Goal: Task Accomplishment & Management: Complete application form

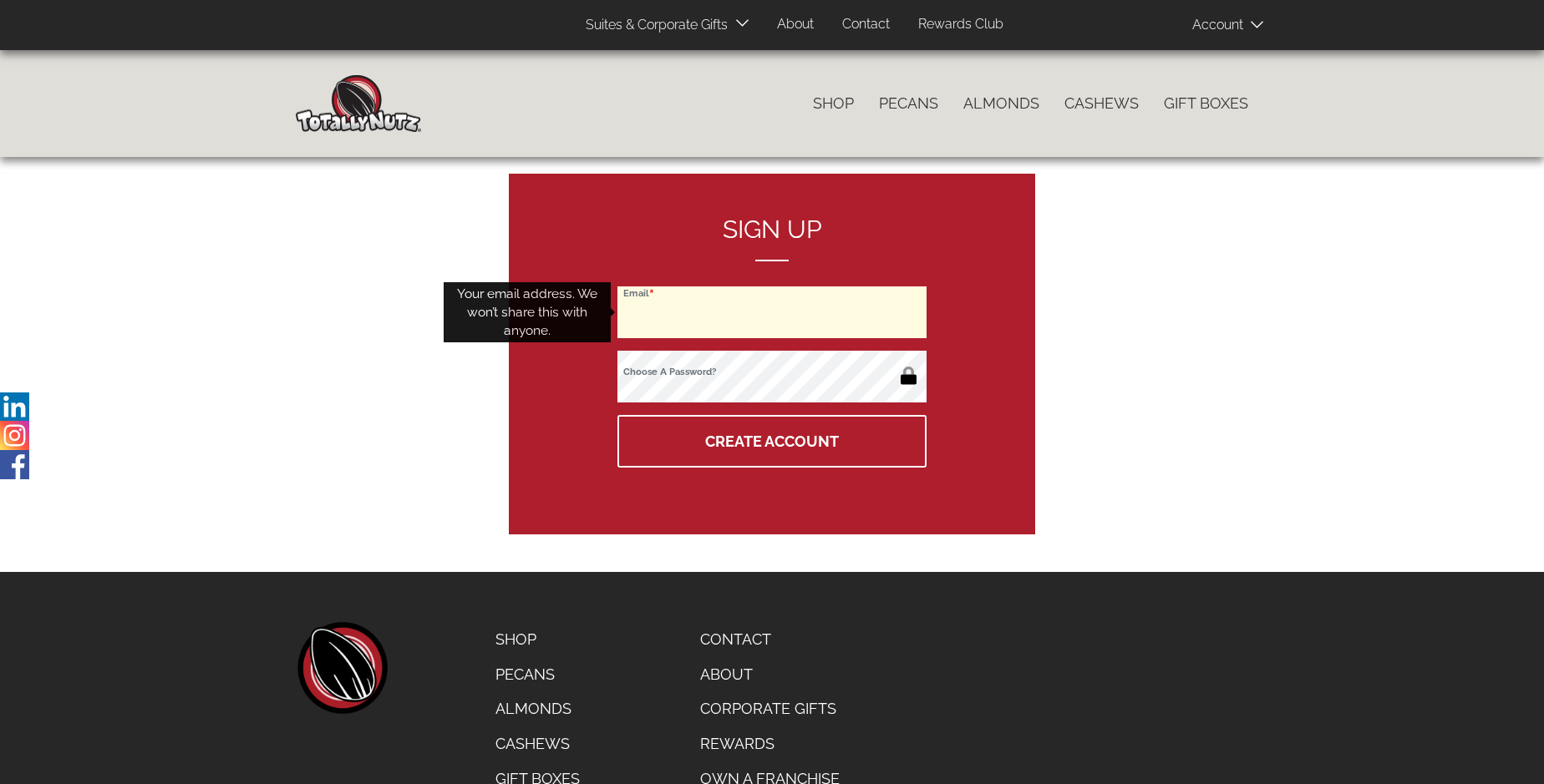
click at [772, 313] on input "Email" at bounding box center [772, 312] width 309 height 52
type input "[PERSON_NAME][EMAIL_ADDRESS][PERSON_NAME][DOMAIN_NAME]"
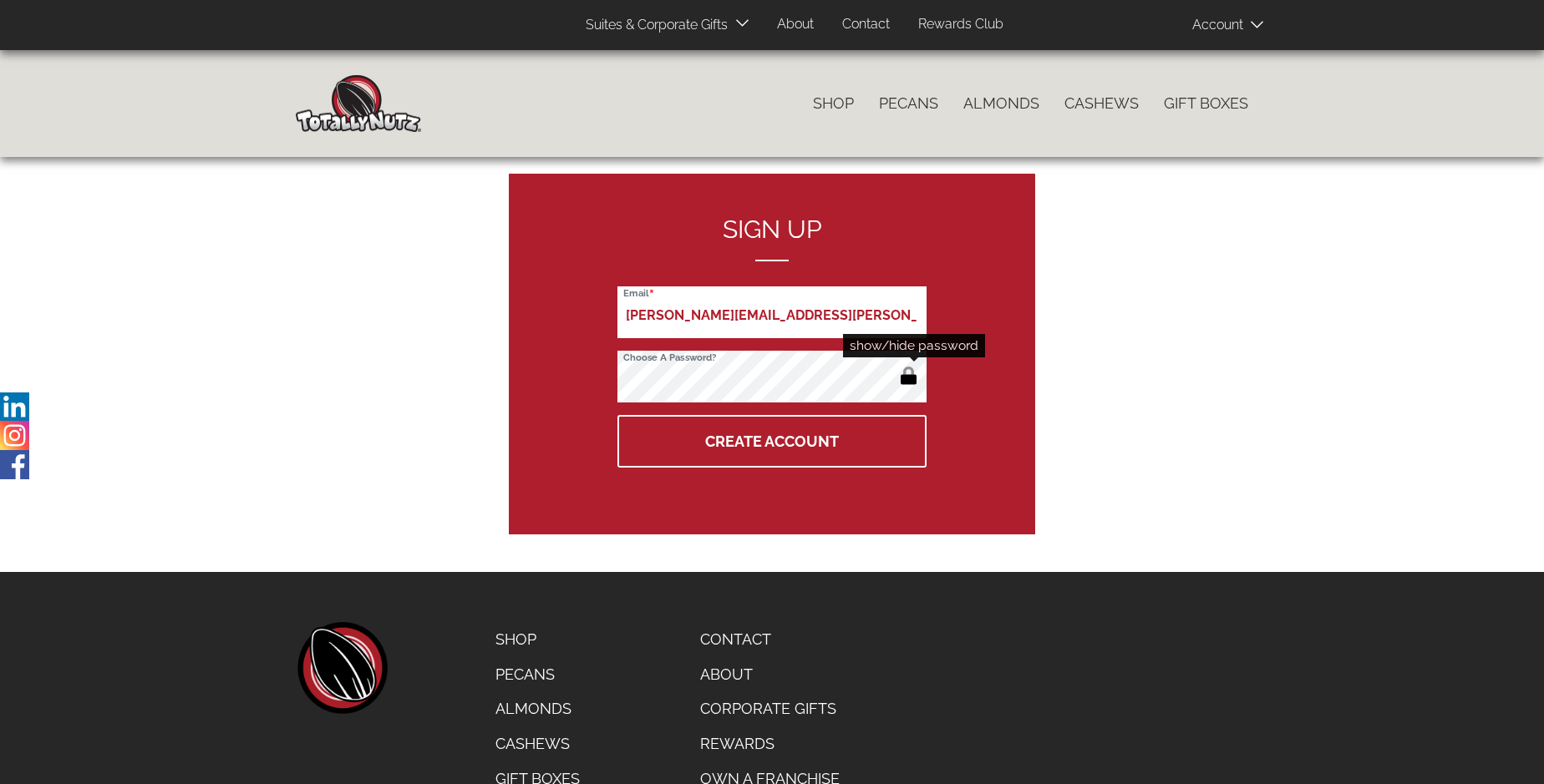
click at [909, 377] on button "button" at bounding box center [909, 377] width 27 height 26
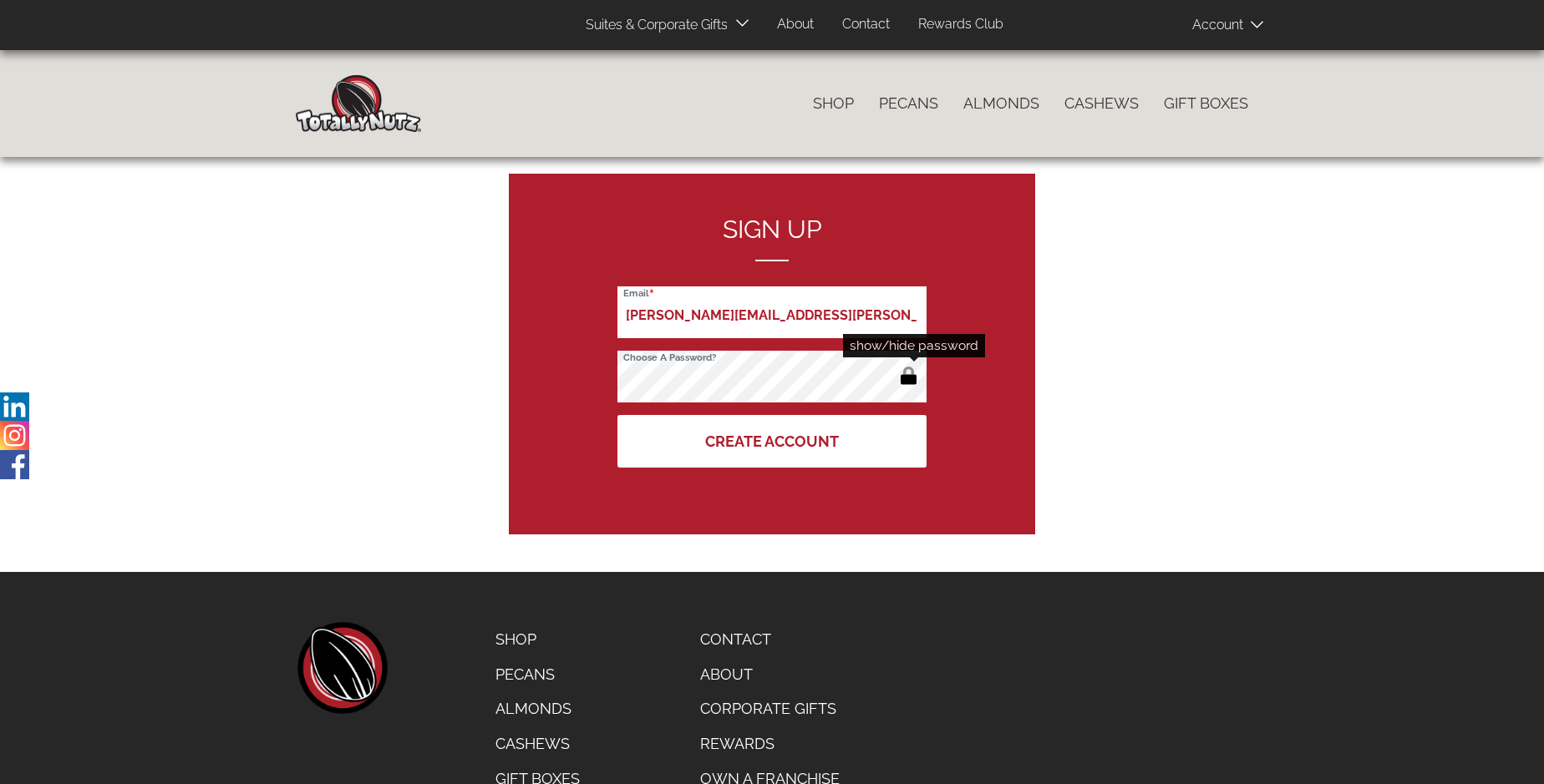
click at [772, 441] on button "Create Account" at bounding box center [772, 442] width 309 height 53
